Goal: Find specific page/section

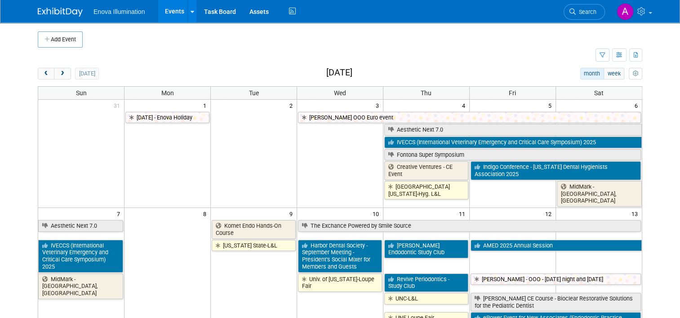
drag, startPoint x: 57, startPoint y: 75, endPoint x: 67, endPoint y: 75, distance: 10.4
click at [59, 75] on span "next" at bounding box center [62, 74] width 7 height 6
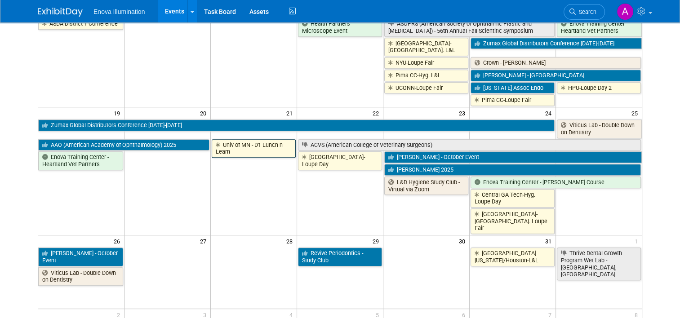
scroll to position [404, 0]
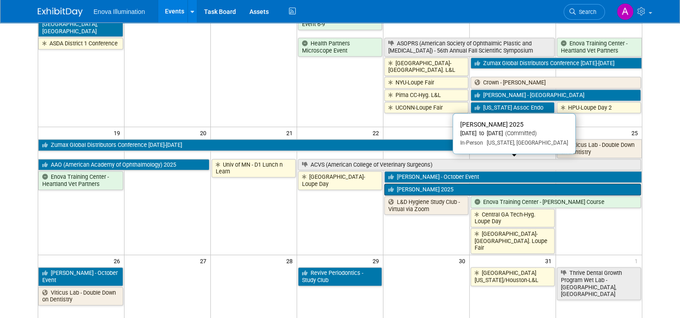
click at [436, 184] on link "[PERSON_NAME] 2025" at bounding box center [512, 190] width 257 height 12
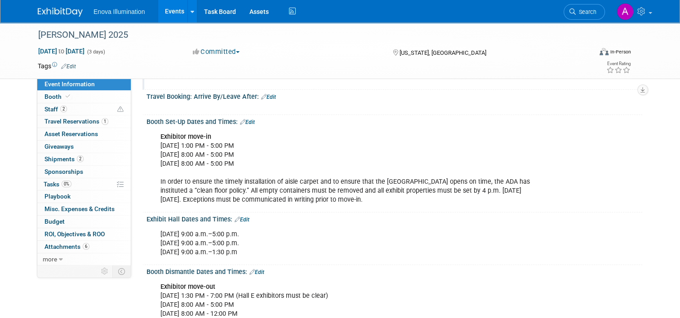
scroll to position [135, 0]
click at [86, 124] on span "Travel Reservations 1" at bounding box center [76, 121] width 64 height 7
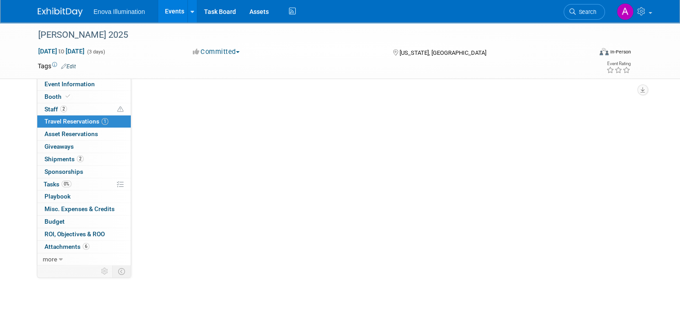
scroll to position [0, 0]
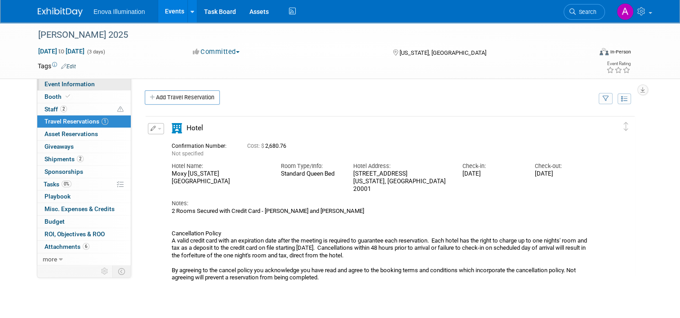
click at [59, 87] on span "Event Information" at bounding box center [69, 83] width 50 height 7
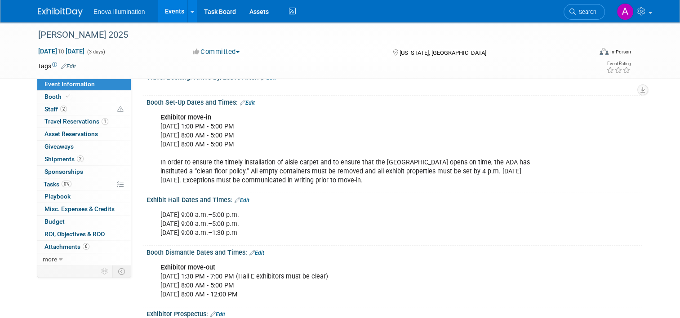
scroll to position [180, 0]
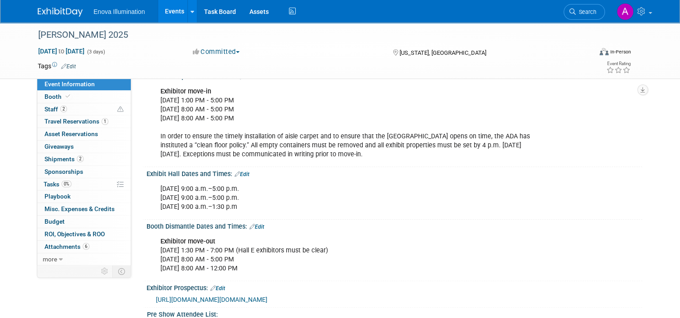
click at [44, 13] on img at bounding box center [60, 12] width 45 height 9
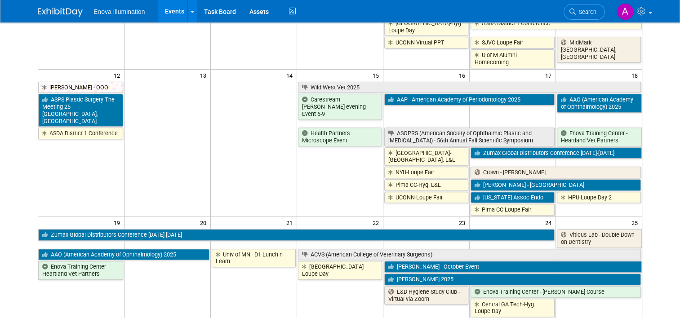
scroll to position [359, 0]
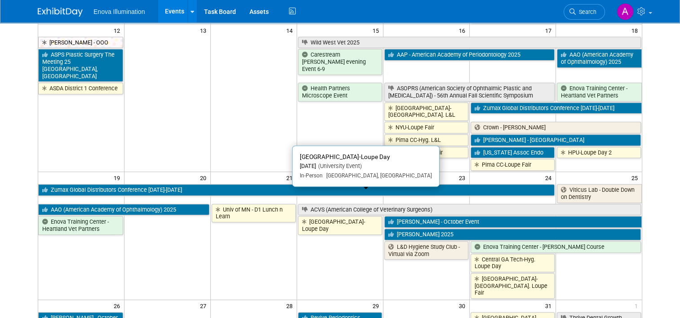
drag, startPoint x: 337, startPoint y: 204, endPoint x: 303, endPoint y: 203, distance: 34.2
click at [303, 216] on link "[GEOGRAPHIC_DATA]-Loupe Day" at bounding box center [340, 225] width 84 height 18
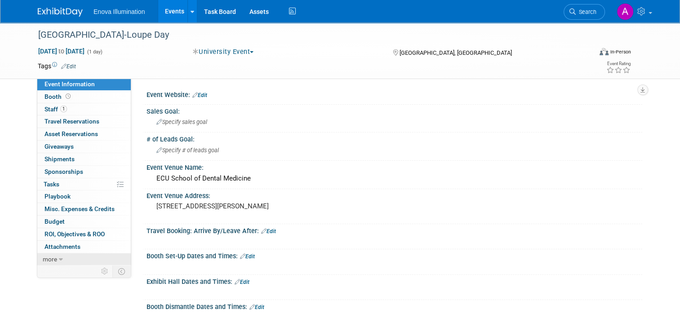
click at [46, 256] on span "more" at bounding box center [50, 259] width 14 height 7
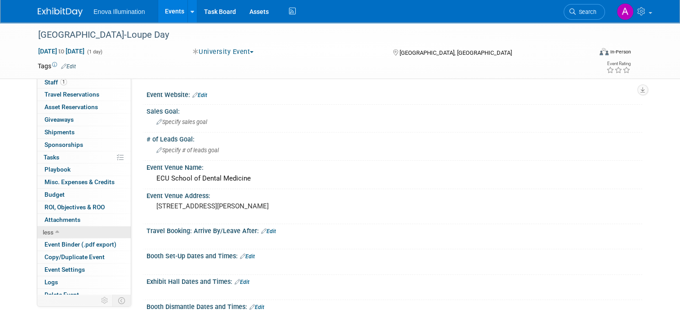
scroll to position [31, 0]
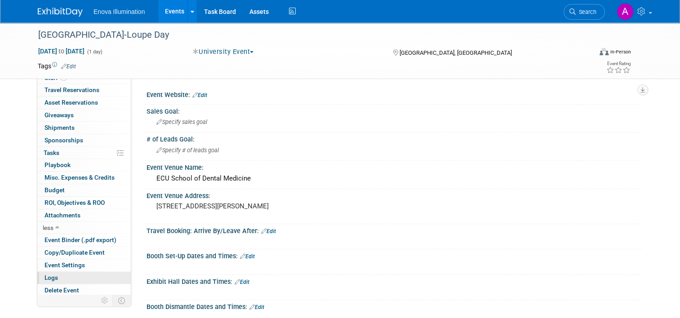
click at [46, 277] on span "Logs" at bounding box center [50, 277] width 13 height 7
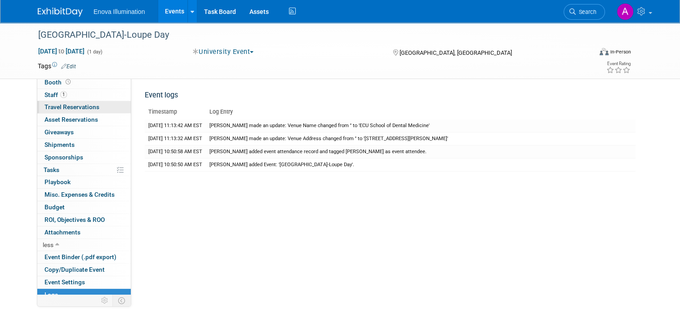
scroll to position [0, 0]
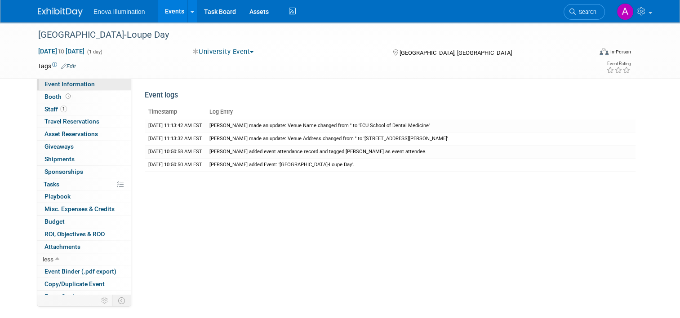
click at [57, 87] on span "Event Information" at bounding box center [69, 83] width 50 height 7
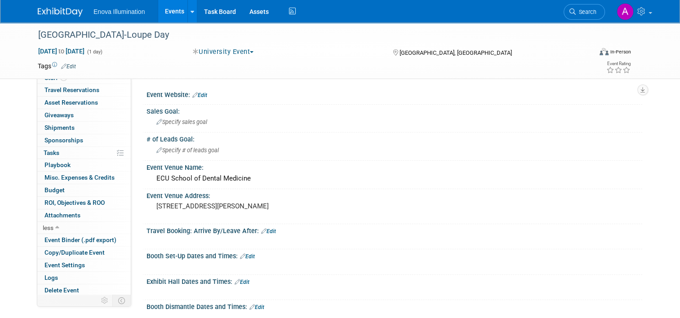
click at [49, 12] on img at bounding box center [60, 12] width 45 height 9
